Goal: Task Accomplishment & Management: Use online tool/utility

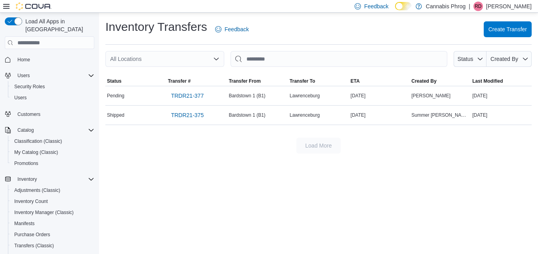
scroll to position [49, 0]
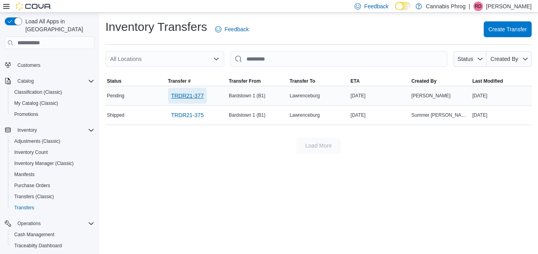
click at [183, 97] on span "TRDR21-377" at bounding box center [187, 96] width 32 height 8
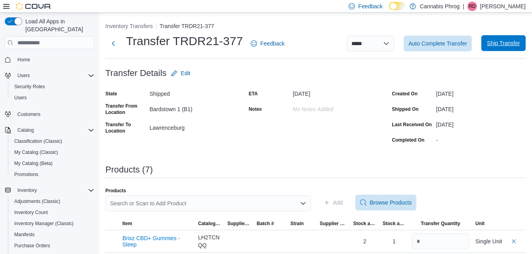
click at [499, 38] on span "Ship Transfer" at bounding box center [503, 43] width 35 height 16
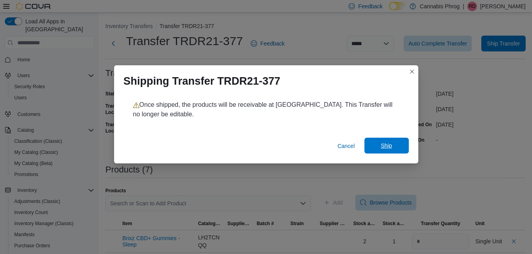
click at [388, 146] on span "Ship" at bounding box center [386, 146] width 11 height 8
click at [411, 70] on button "Closes this modal window" at bounding box center [412, 72] width 10 height 10
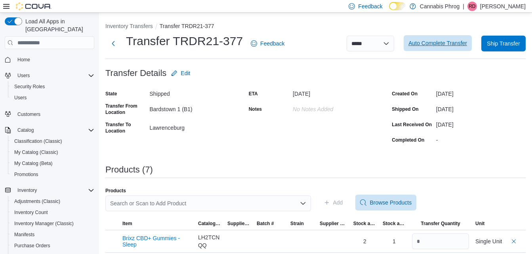
click at [447, 47] on span "Auto Complete Transfer" at bounding box center [437, 43] width 59 height 8
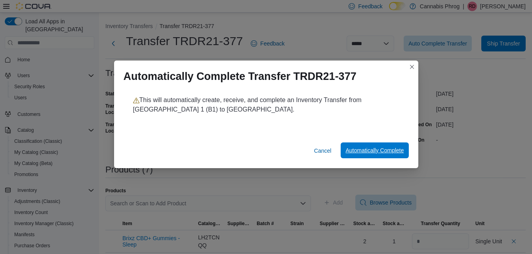
click at [375, 145] on span "Automatically Complete" at bounding box center [374, 151] width 58 height 16
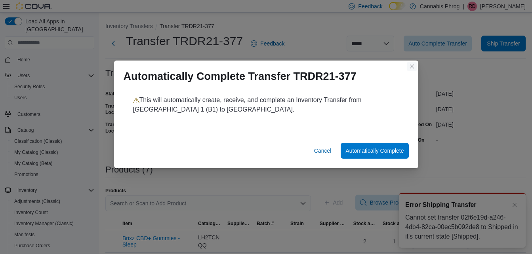
click at [412, 62] on button "Closes this modal window" at bounding box center [412, 67] width 10 height 10
